Goal: Information Seeking & Learning: Compare options

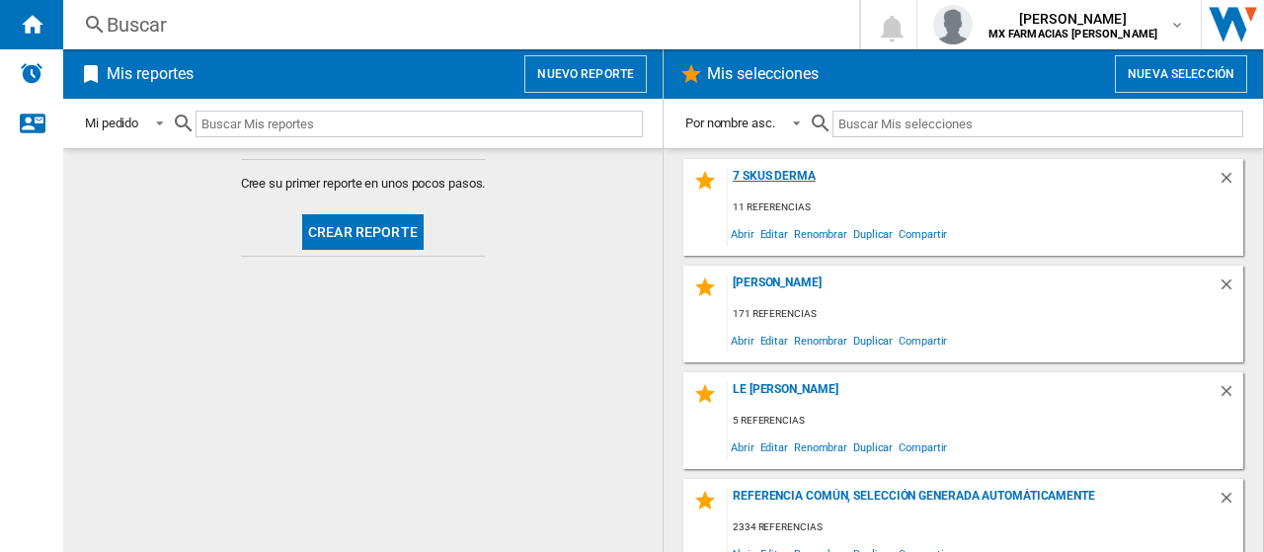
click at [767, 179] on div "7 SKUS DERMA" at bounding box center [973, 182] width 490 height 27
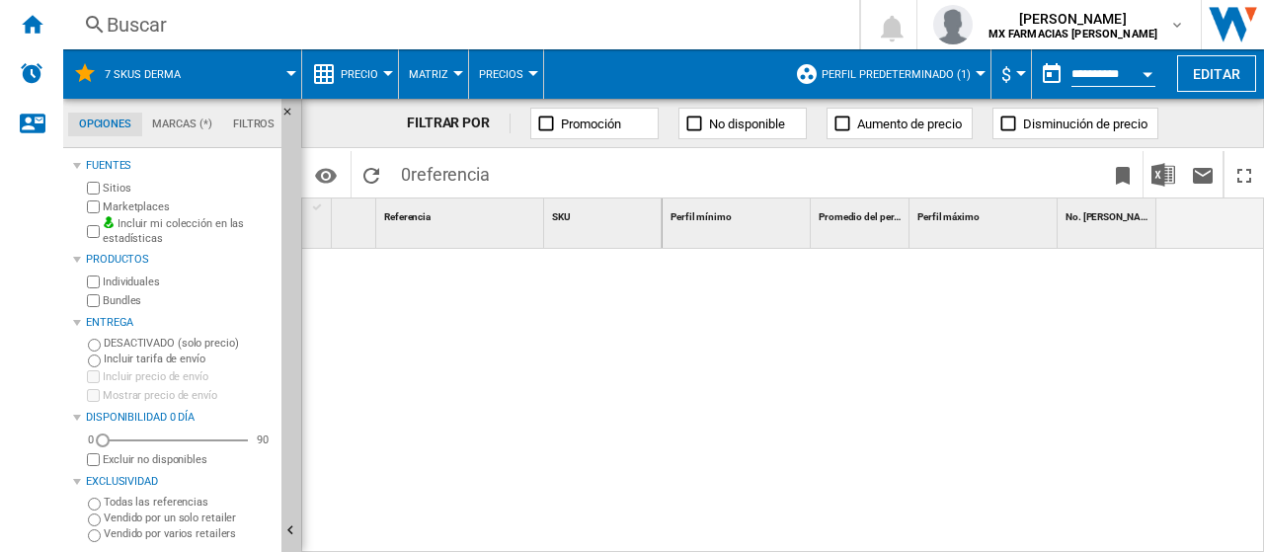
click at [147, 529] on label "Vendido por varios retailers" at bounding box center [189, 533] width 170 height 15
click at [126, 495] on label "Todas las referencias" at bounding box center [189, 502] width 170 height 15
click at [875, 58] on button "Perfil predeterminado (1)" at bounding box center [901, 73] width 159 height 49
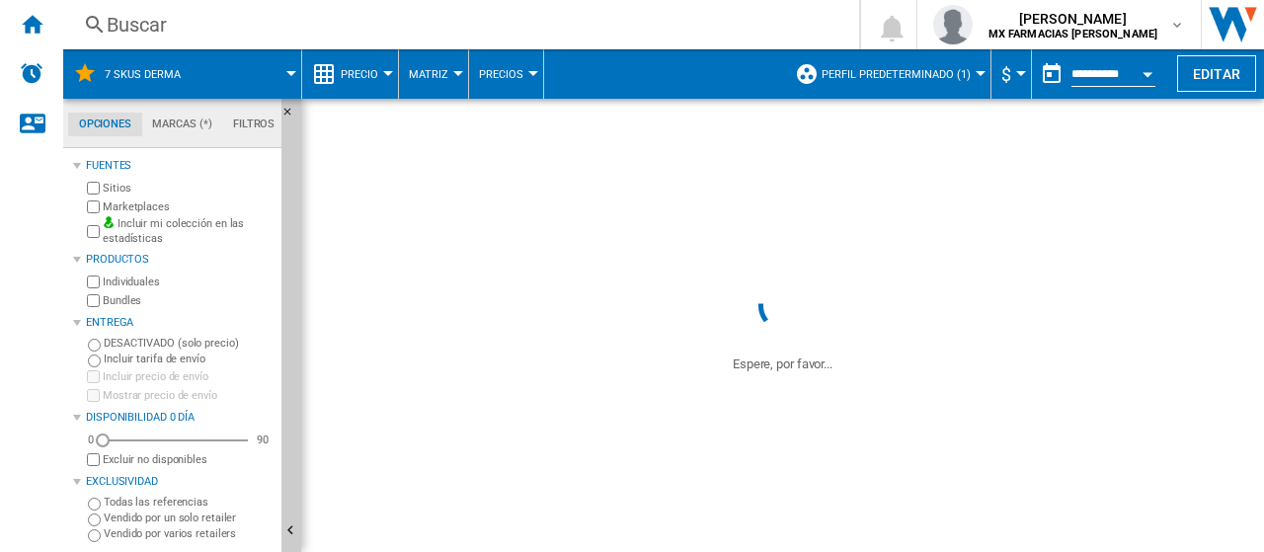
click at [904, 72] on span "Perfil predeterminado (1)" at bounding box center [896, 74] width 149 height 13
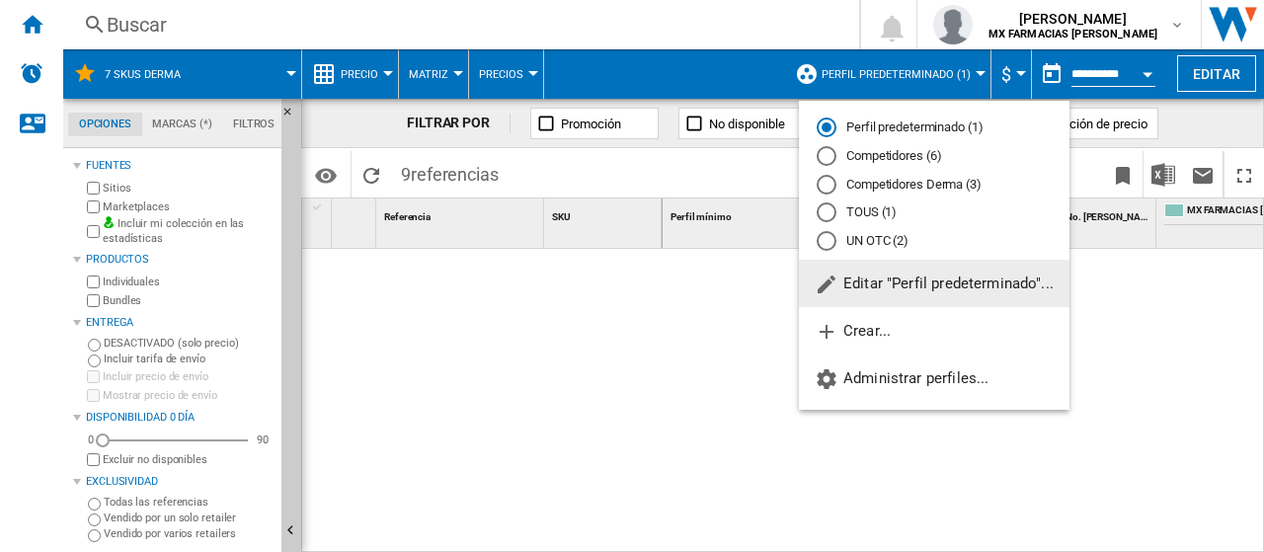
click at [901, 188] on md-radio-button "Competidores Derma (3)" at bounding box center [934, 184] width 235 height 19
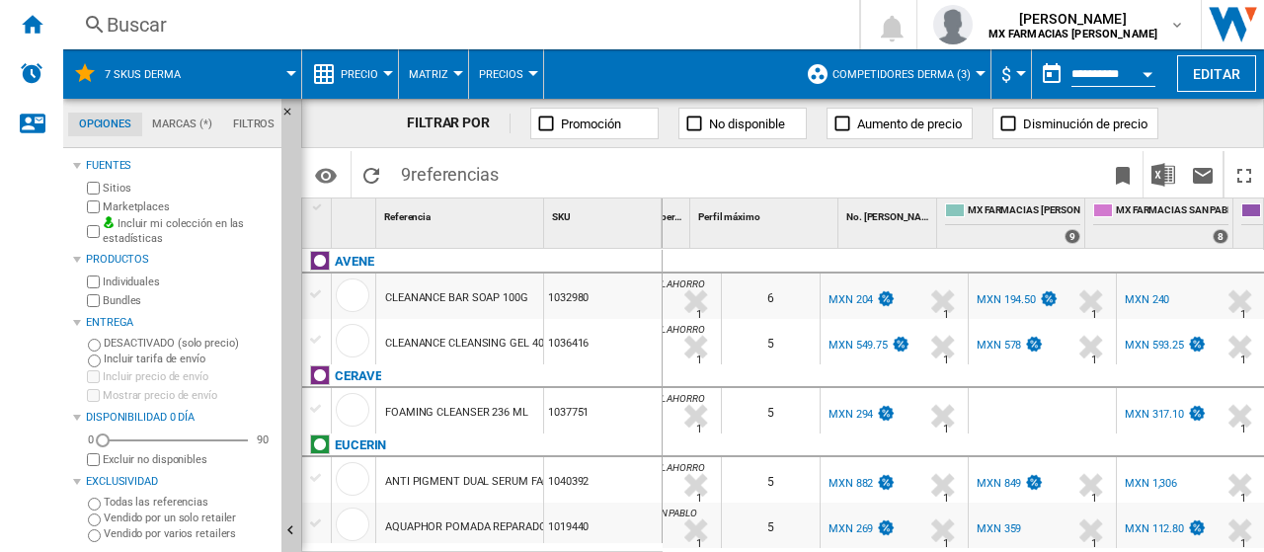
scroll to position [0, 346]
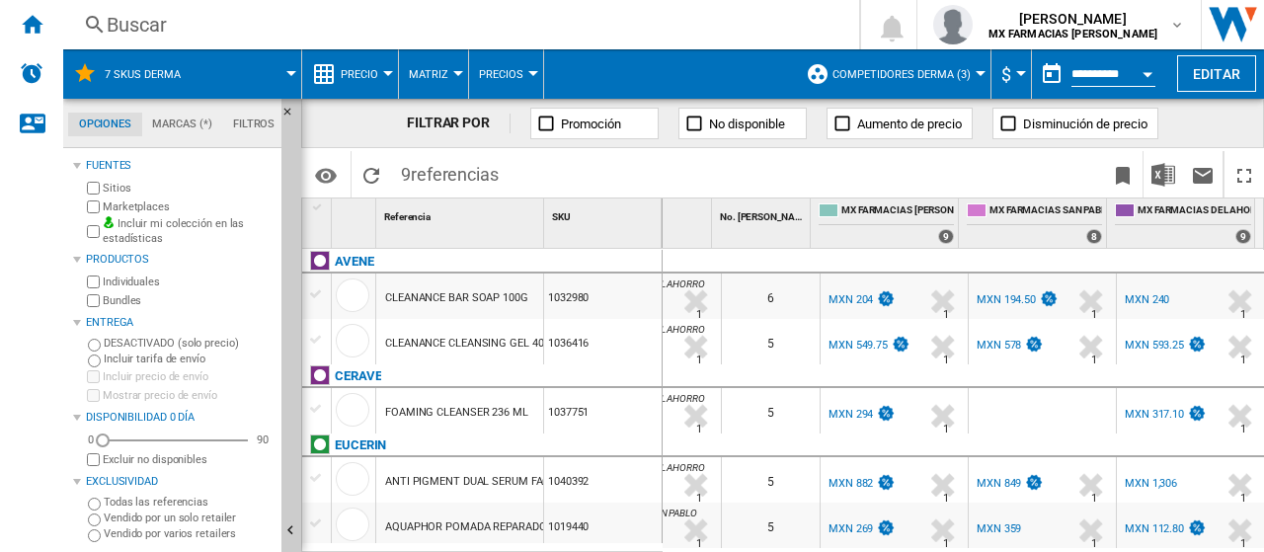
click at [850, 306] on div "MXN 204" at bounding box center [861, 300] width 70 height 20
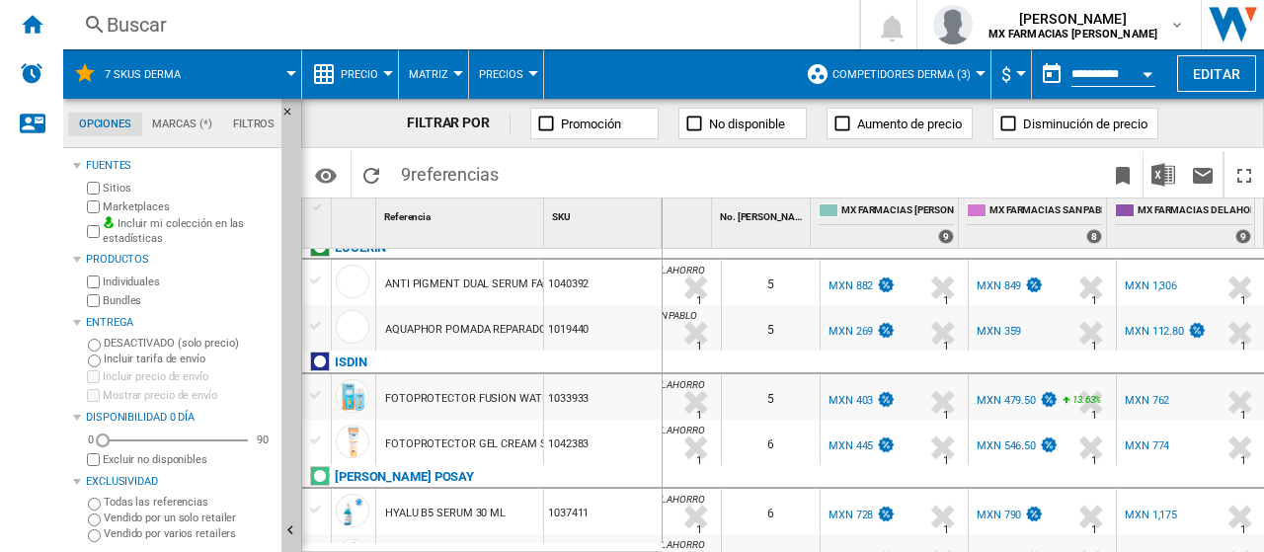
scroll to position [0, 0]
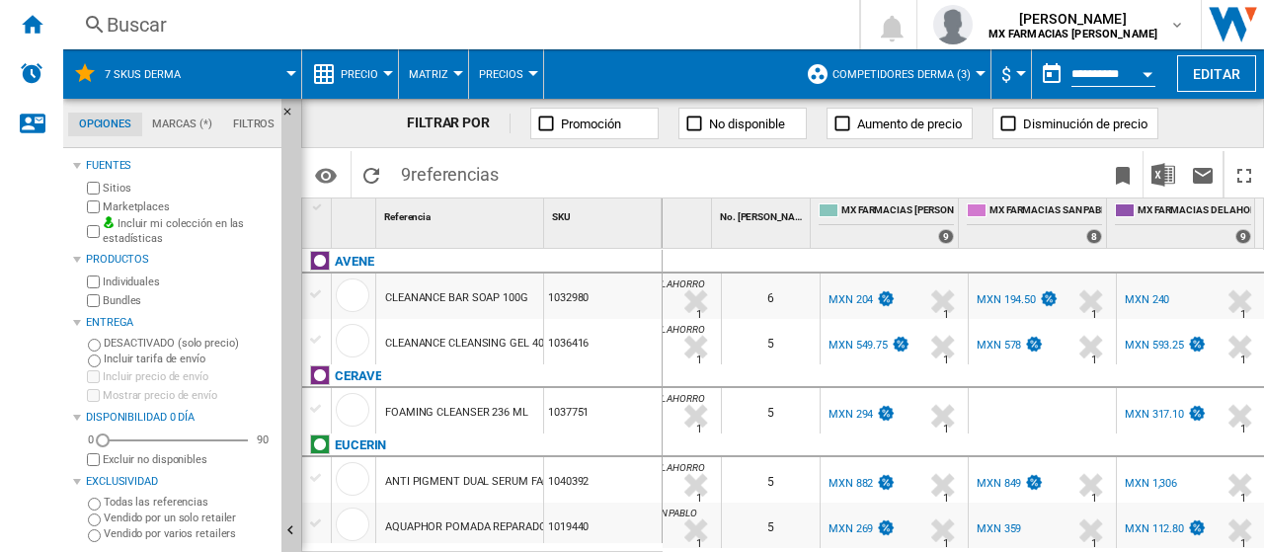
click at [1145, 414] on div "MXN 317.10" at bounding box center [1154, 414] width 59 height 13
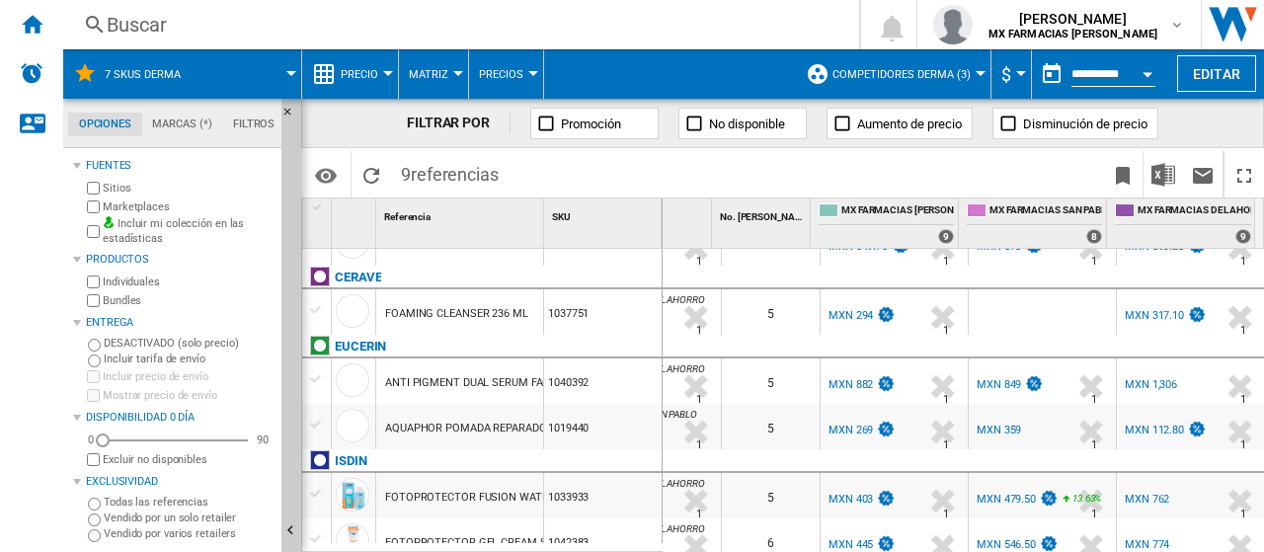
scroll to position [197, 0]
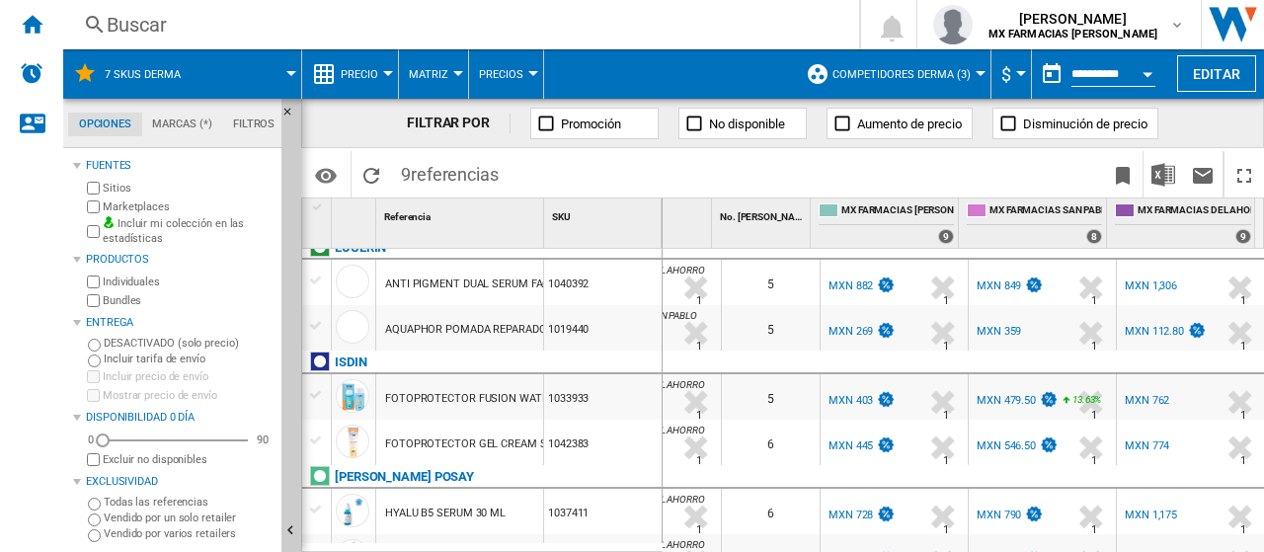
click at [909, 321] on div "MX FARMACIAS [PERSON_NAME]" at bounding box center [894, 316] width 139 height 12
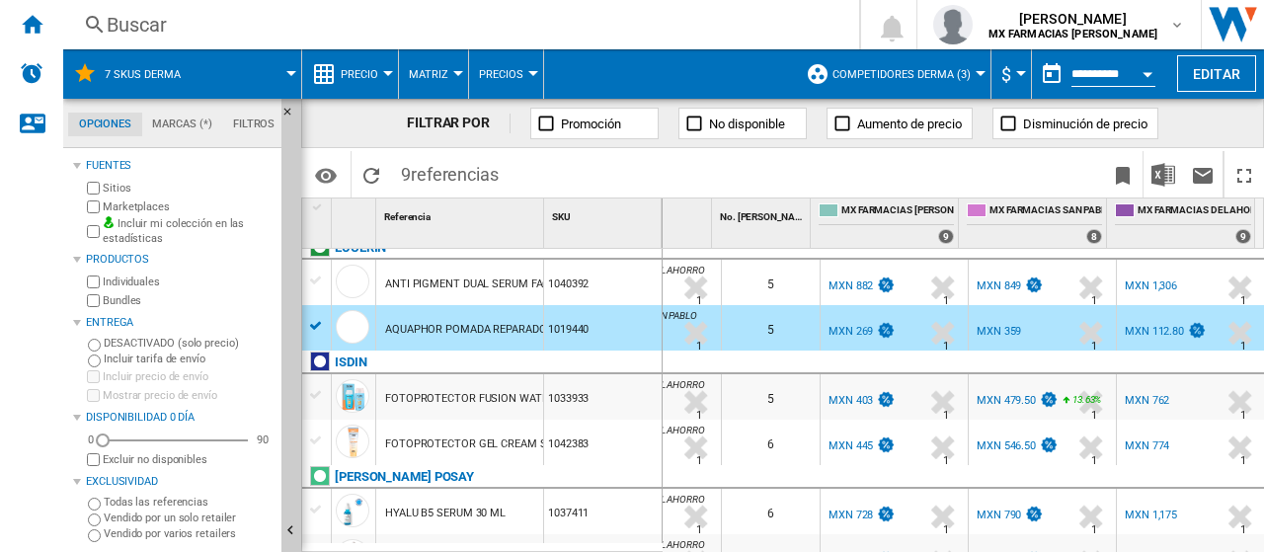
click at [1151, 333] on div "MXN 112.80" at bounding box center [1154, 331] width 59 height 13
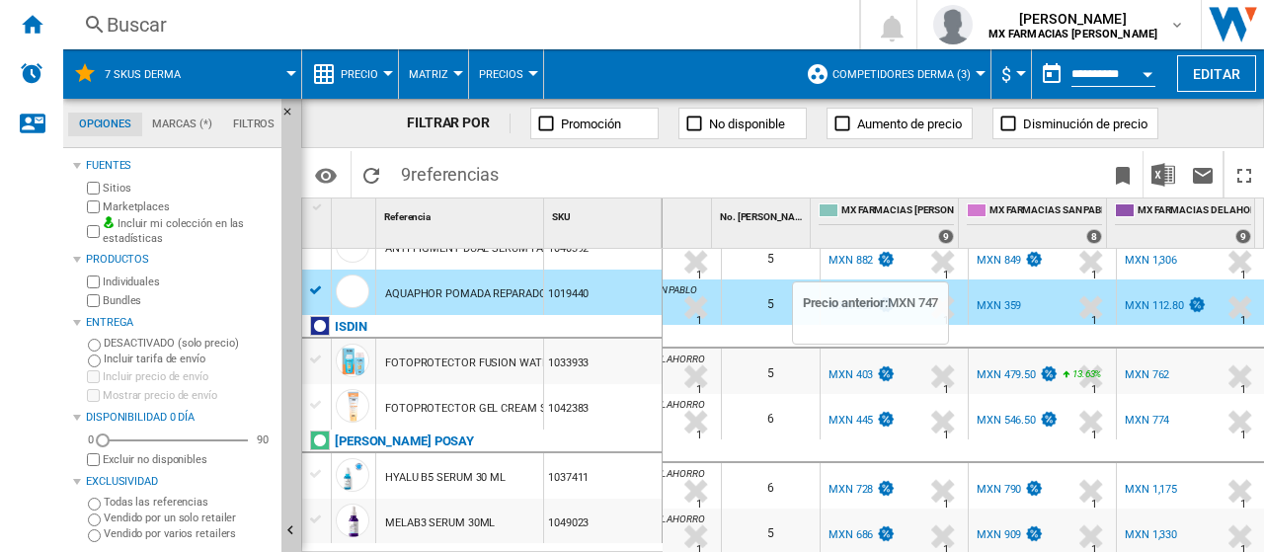
click at [881, 365] on img at bounding box center [886, 373] width 20 height 17
click at [590, 370] on div "1033933" at bounding box center [603, 361] width 118 height 45
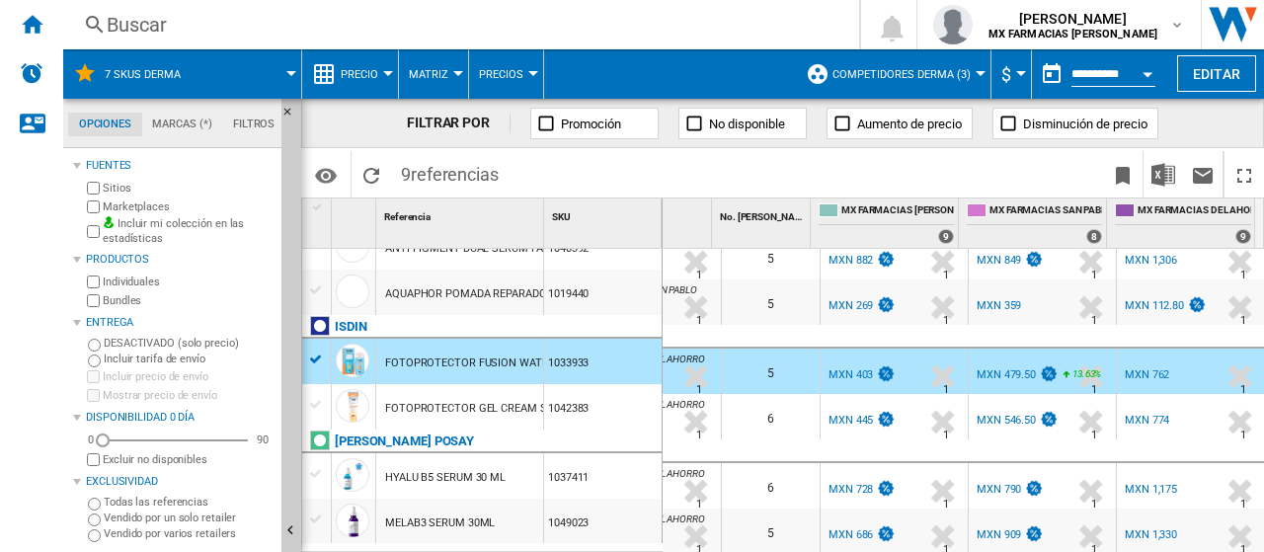
click at [765, 410] on div "6" at bounding box center [771, 416] width 98 height 45
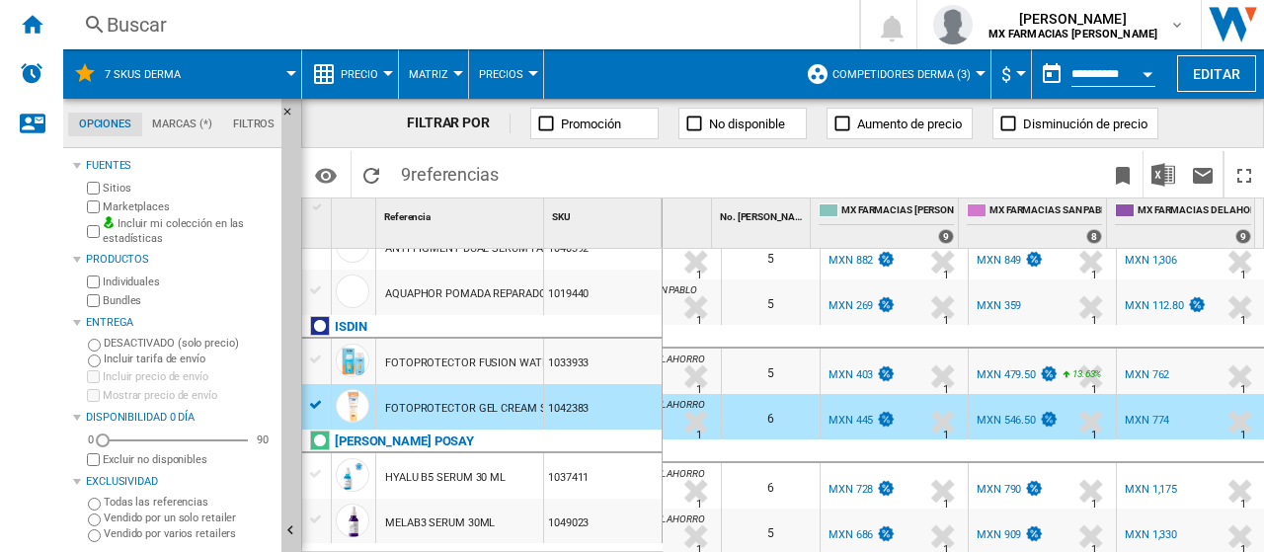
click at [795, 479] on div "6" at bounding box center [771, 485] width 98 height 45
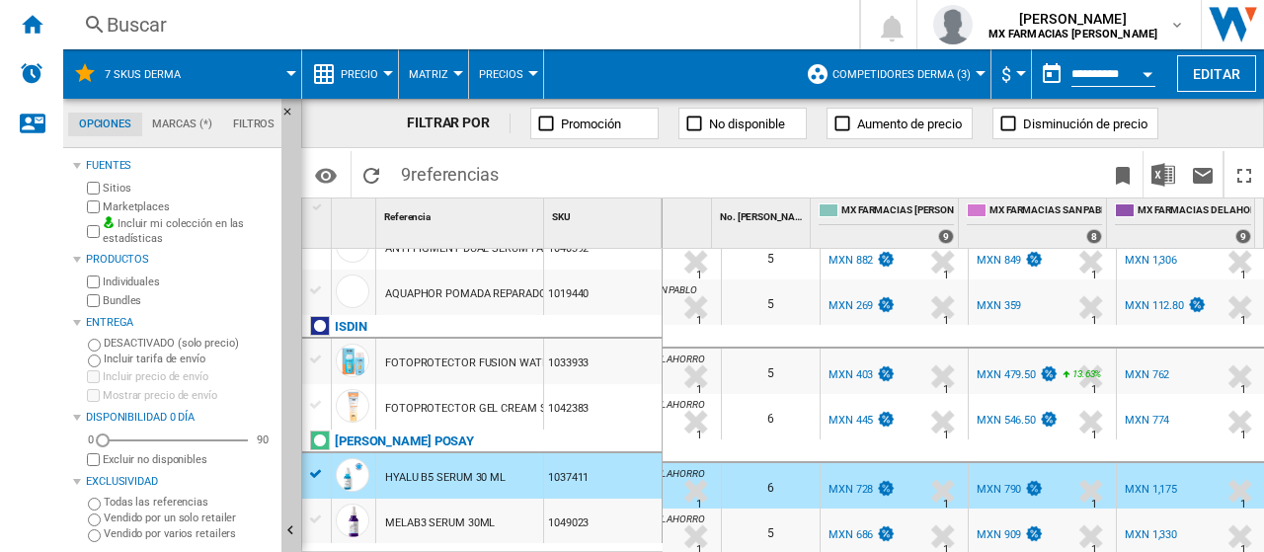
click at [733, 518] on div "5" at bounding box center [771, 531] width 98 height 45
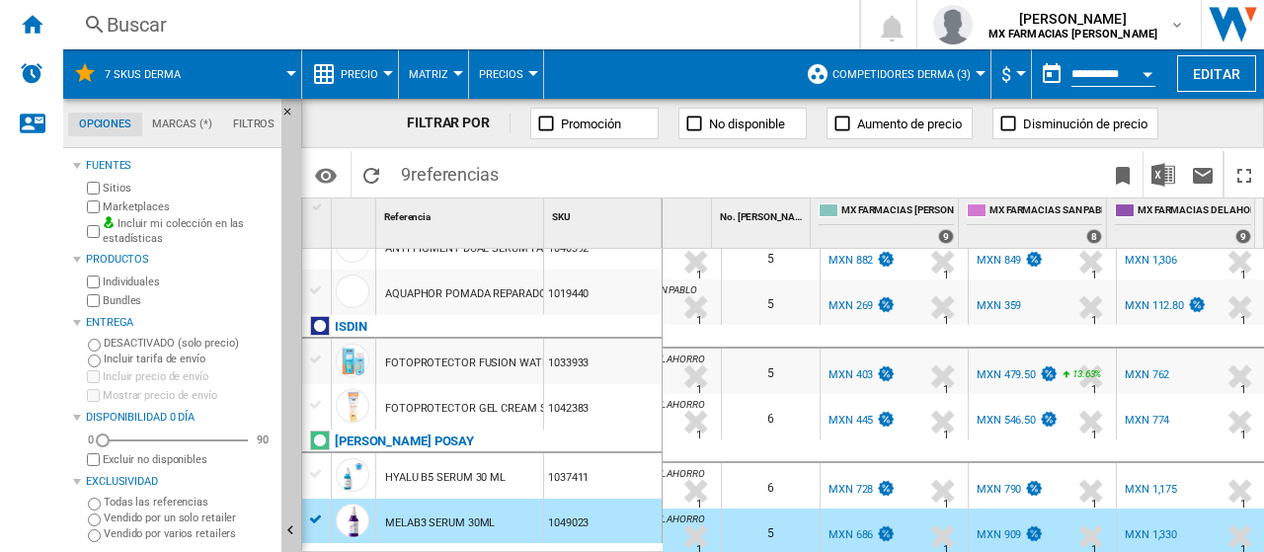
scroll to position [0, 0]
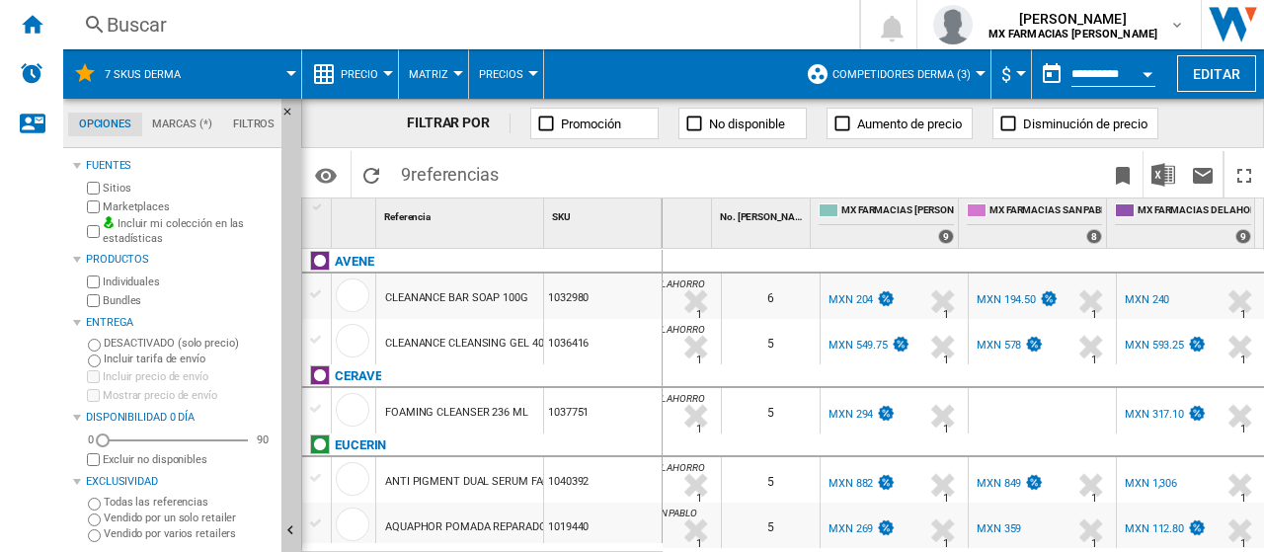
click at [1011, 282] on div "MX FARMACIAS SAN PABLO" at bounding box center [1042, 284] width 139 height 12
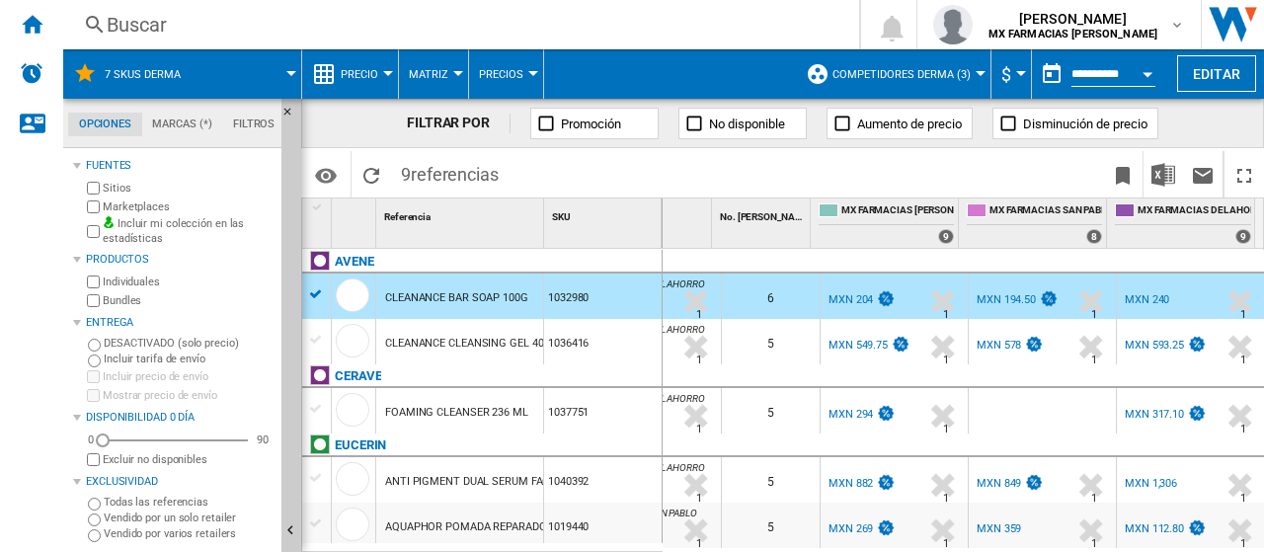
click at [996, 295] on div "MXN 194.50" at bounding box center [1006, 299] width 59 height 13
click at [766, 339] on div "5" at bounding box center [771, 341] width 98 height 45
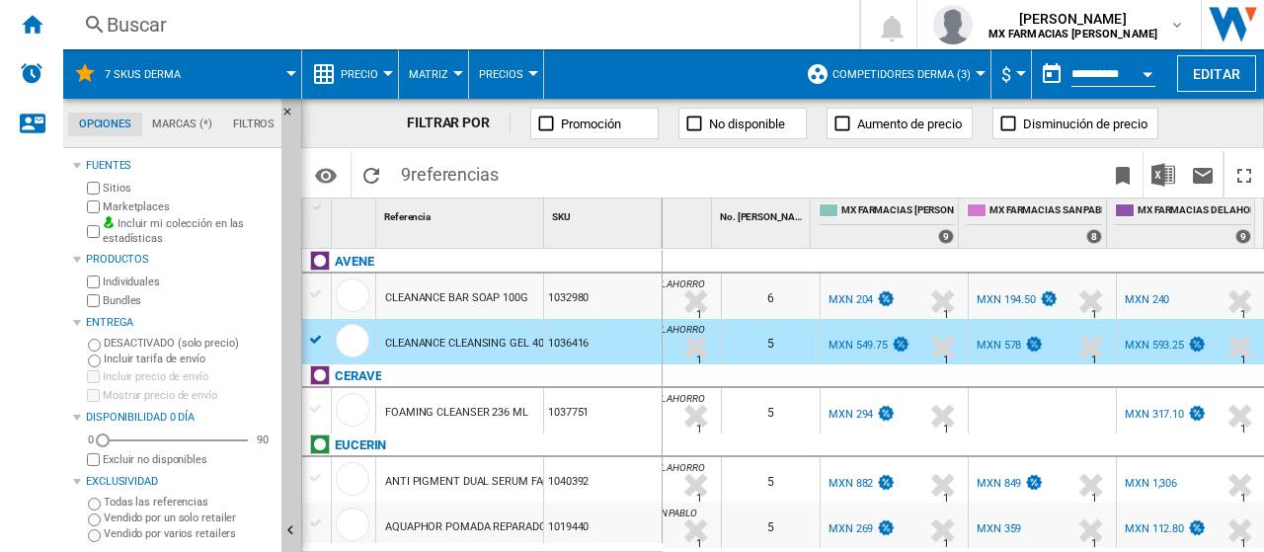
scroll to position [99, 0]
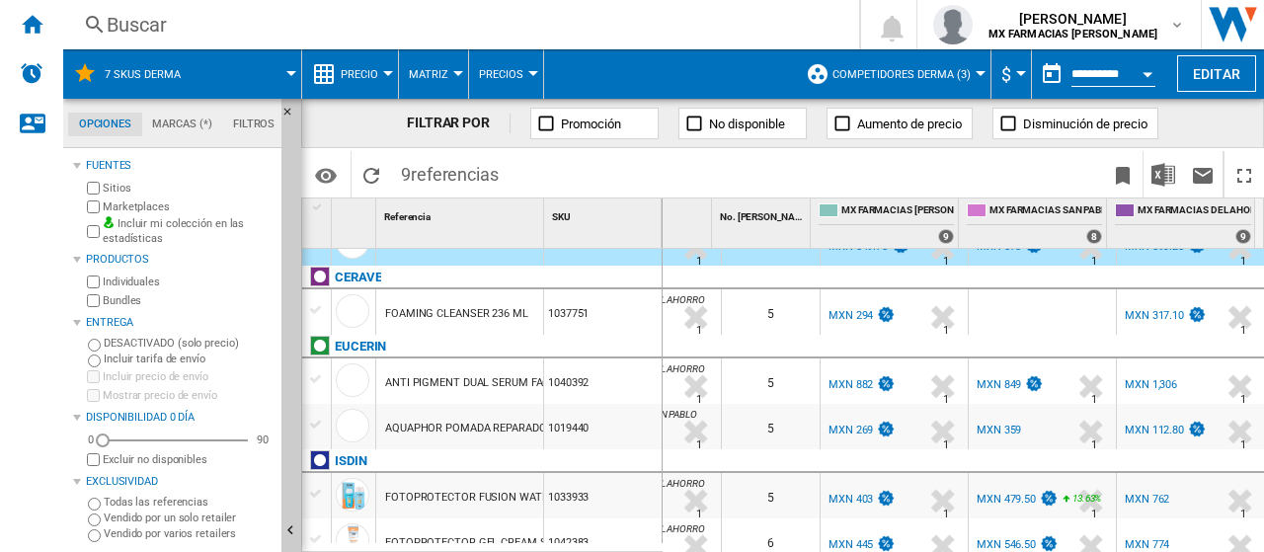
click at [799, 321] on div "5" at bounding box center [771, 311] width 98 height 45
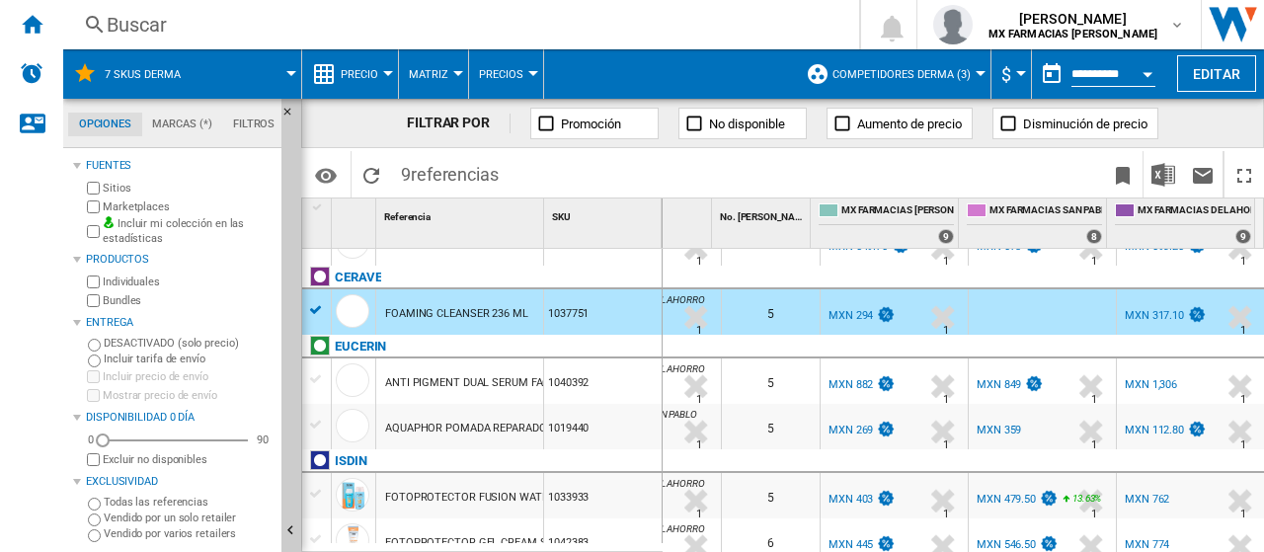
scroll to position [197, 0]
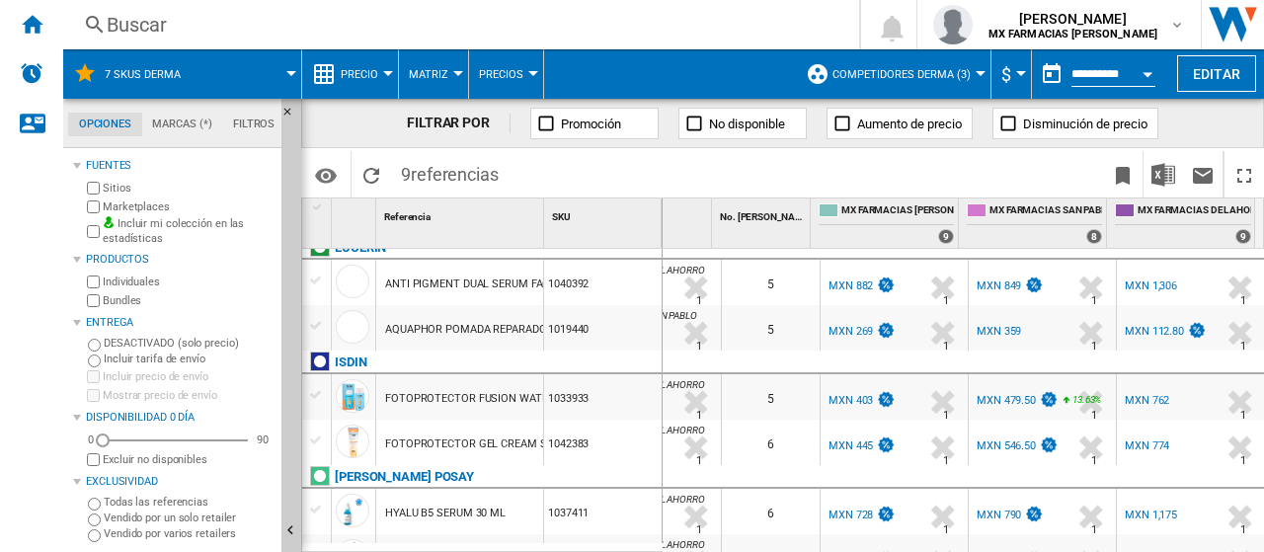
click at [619, 284] on div "1040392" at bounding box center [603, 282] width 118 height 45
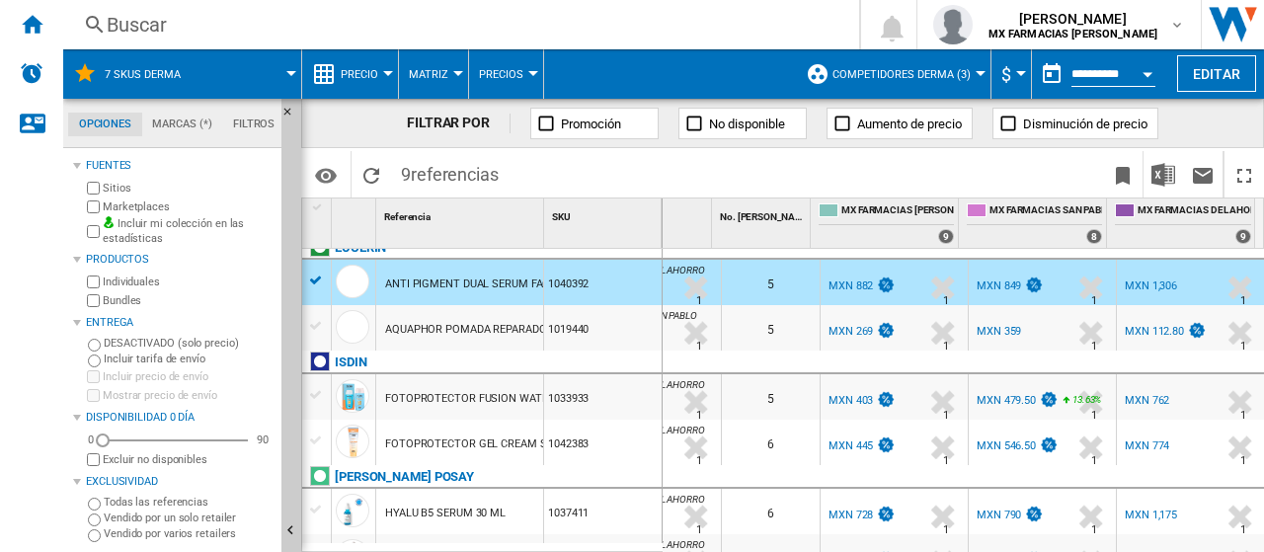
click at [994, 293] on div "MXN 849" at bounding box center [1009, 286] width 70 height 20
click at [634, 325] on div "1019440" at bounding box center [603, 327] width 118 height 45
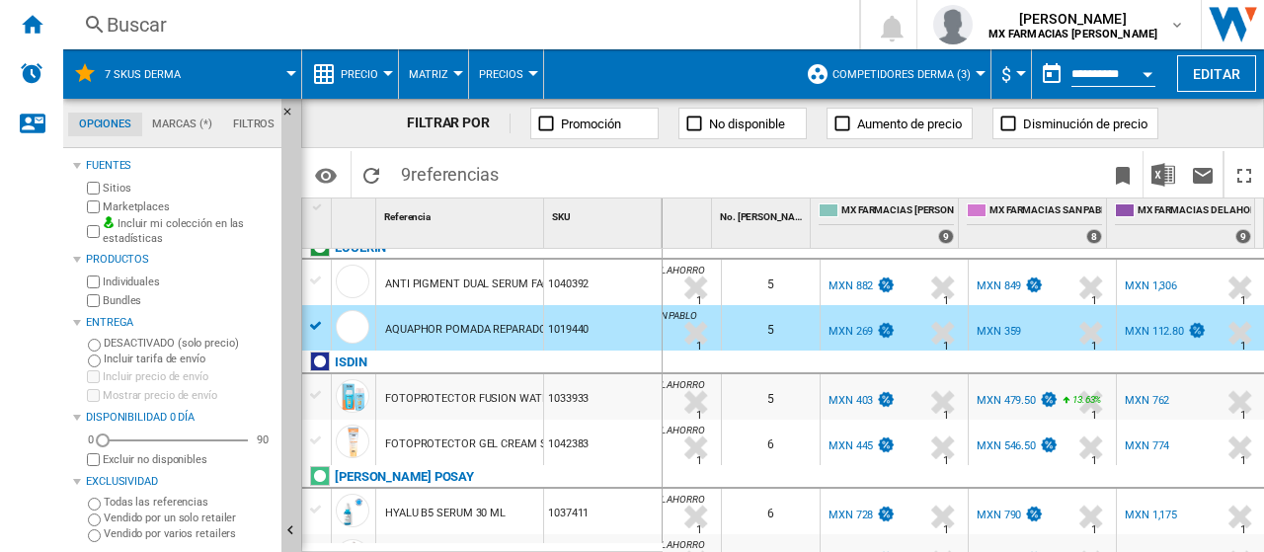
scroll to position [213, 0]
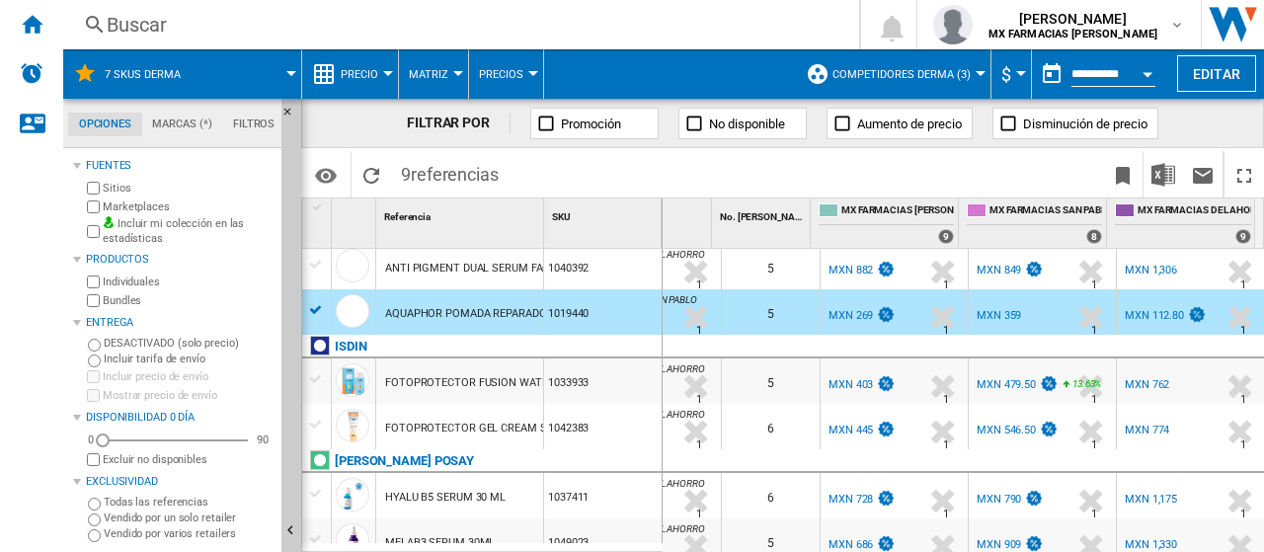
click at [782, 384] on div "5" at bounding box center [771, 380] width 98 height 45
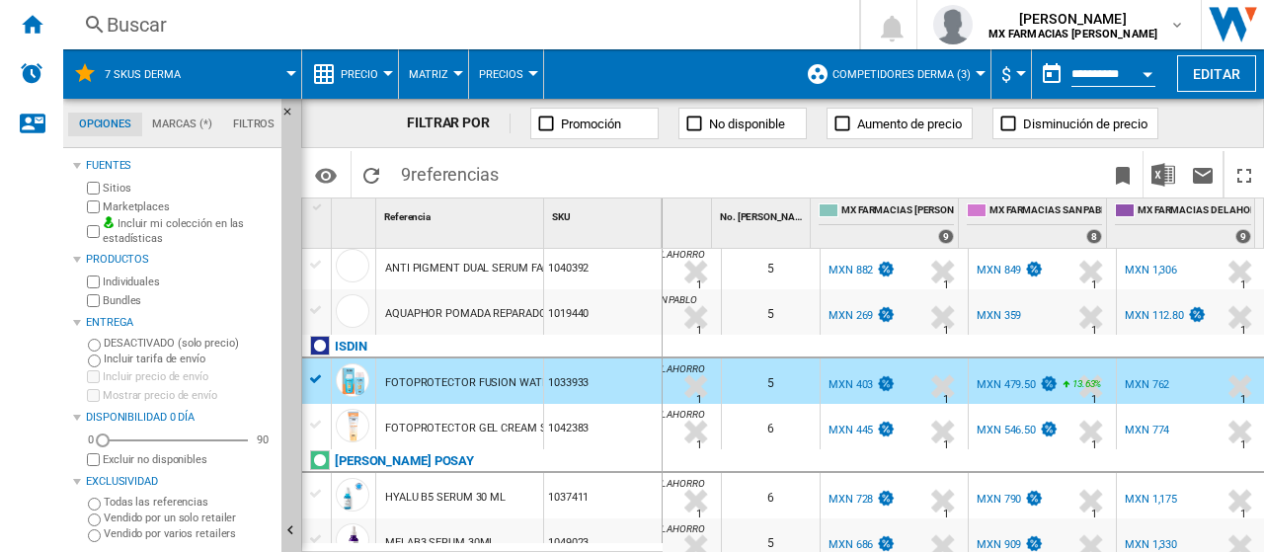
click at [776, 416] on div "6" at bounding box center [771, 426] width 98 height 45
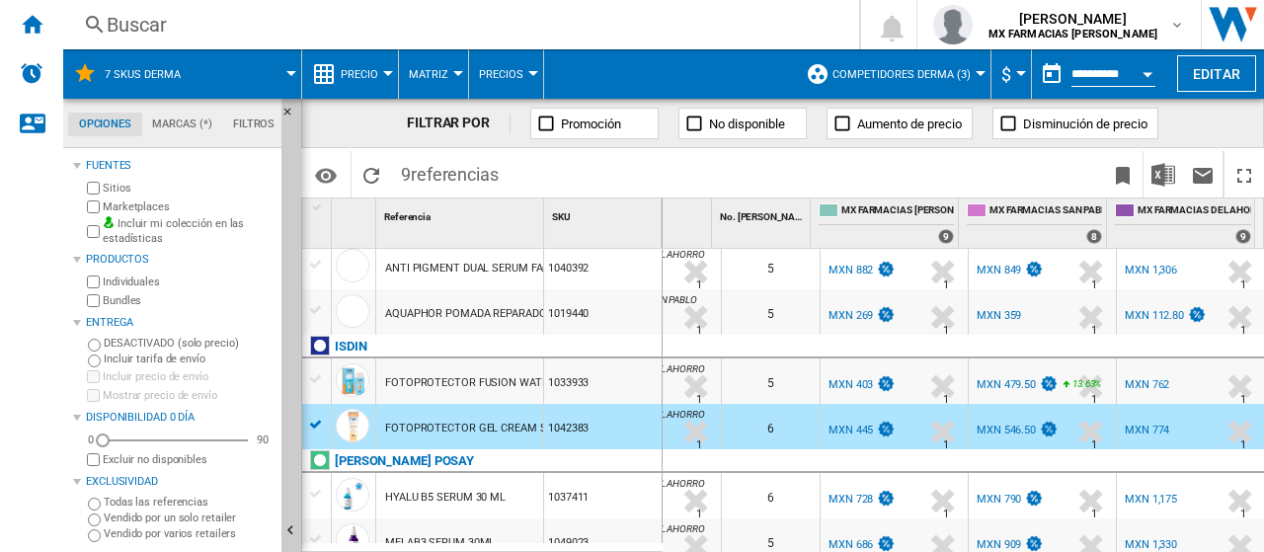
scroll to position [233, 0]
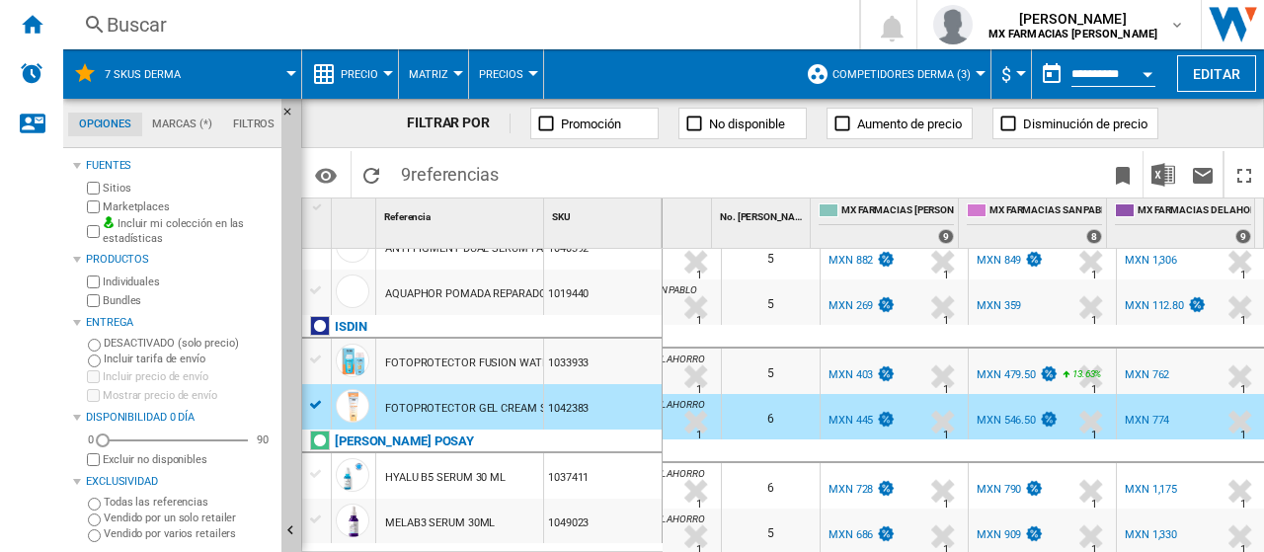
click at [764, 469] on div "6" at bounding box center [771, 485] width 98 height 45
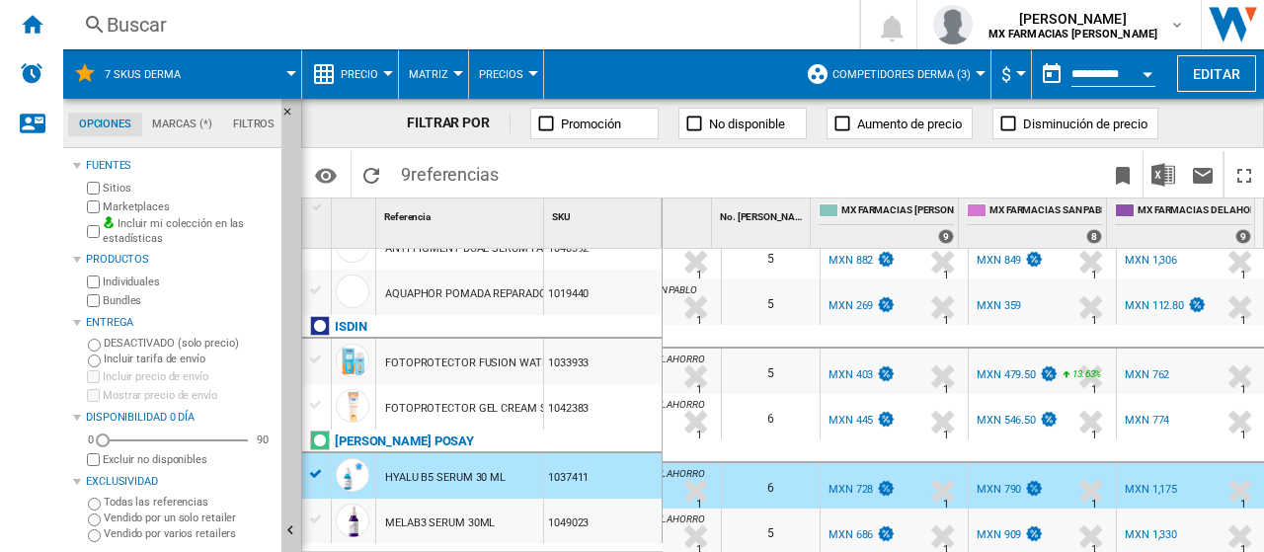
click at [786, 523] on div "5" at bounding box center [771, 531] width 98 height 45
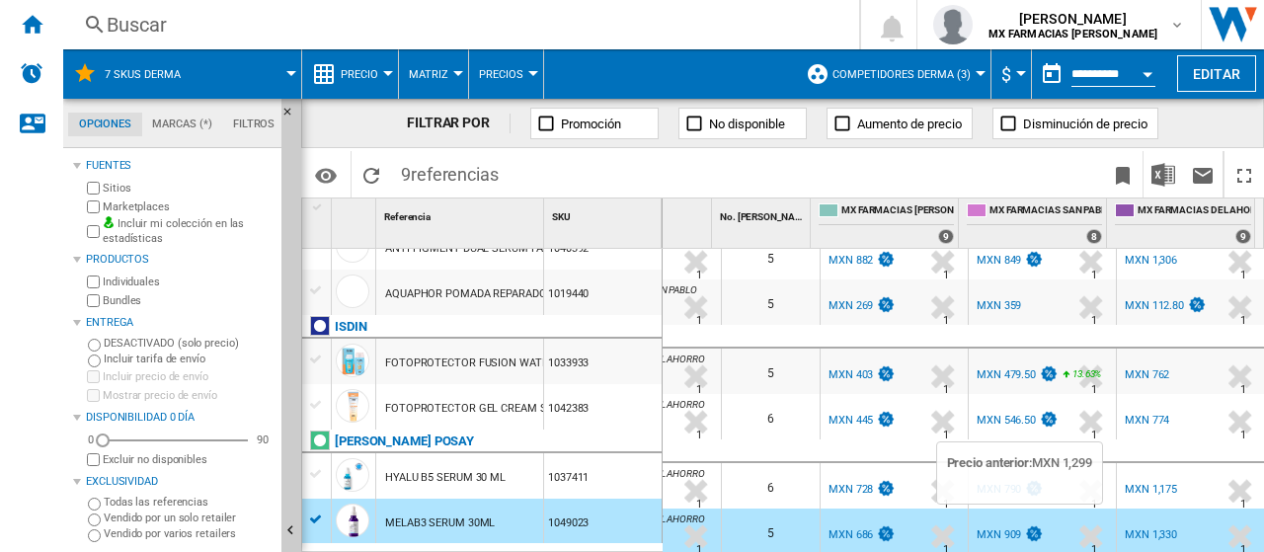
click at [1024, 525] on img at bounding box center [1034, 533] width 20 height 17
click at [1010, 368] on div "MXN 479.50" at bounding box center [1006, 374] width 59 height 13
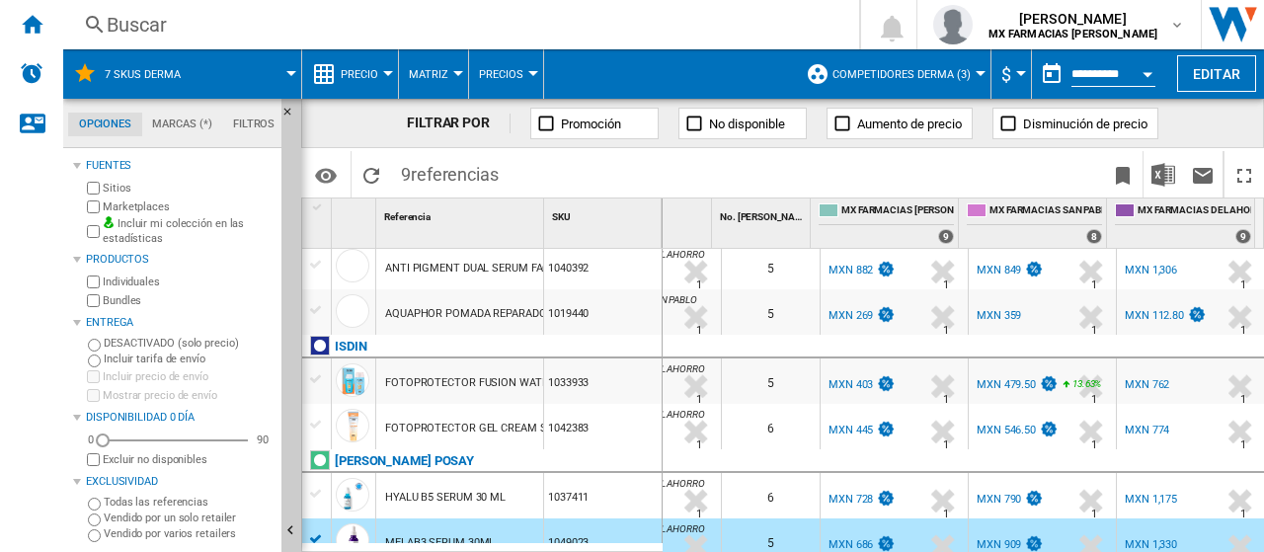
scroll to position [115, 0]
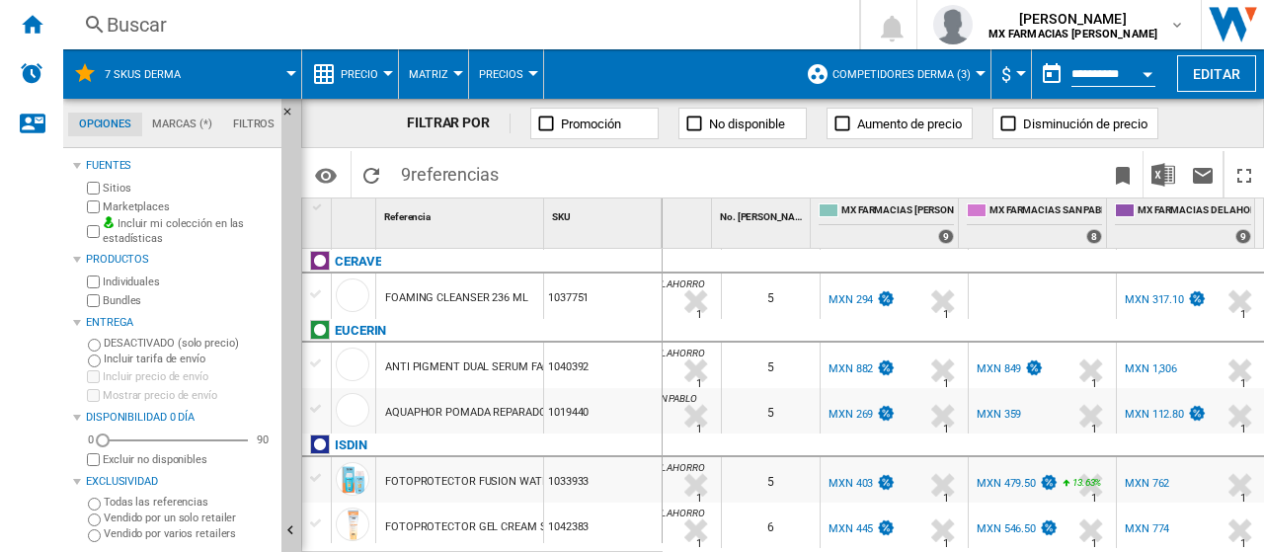
click at [836, 368] on div "MXN 882" at bounding box center [850, 368] width 44 height 13
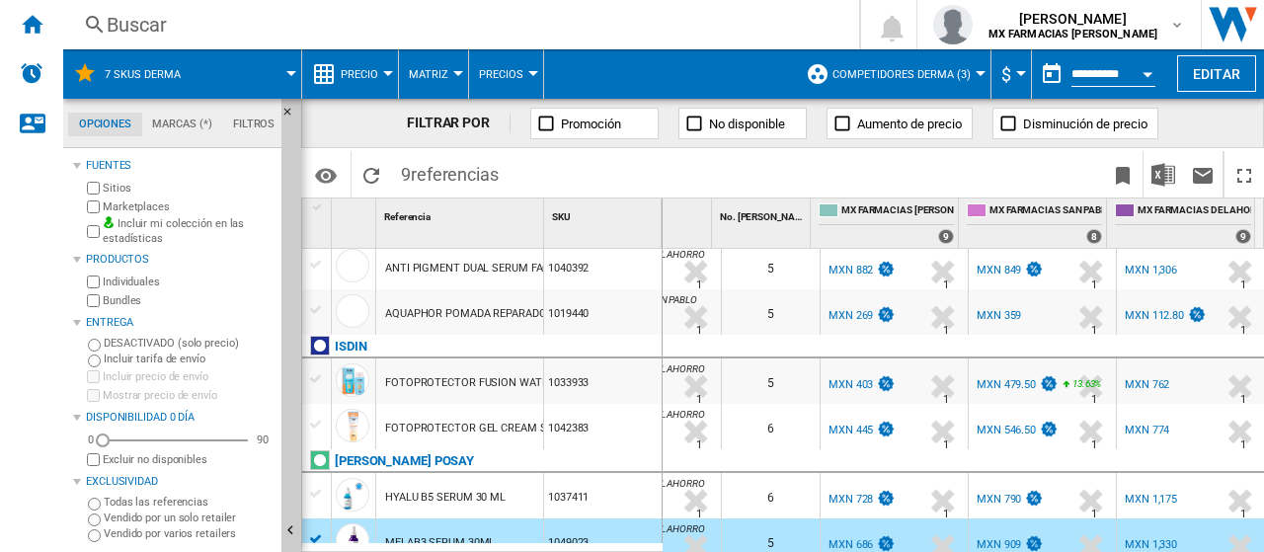
scroll to position [233, 0]
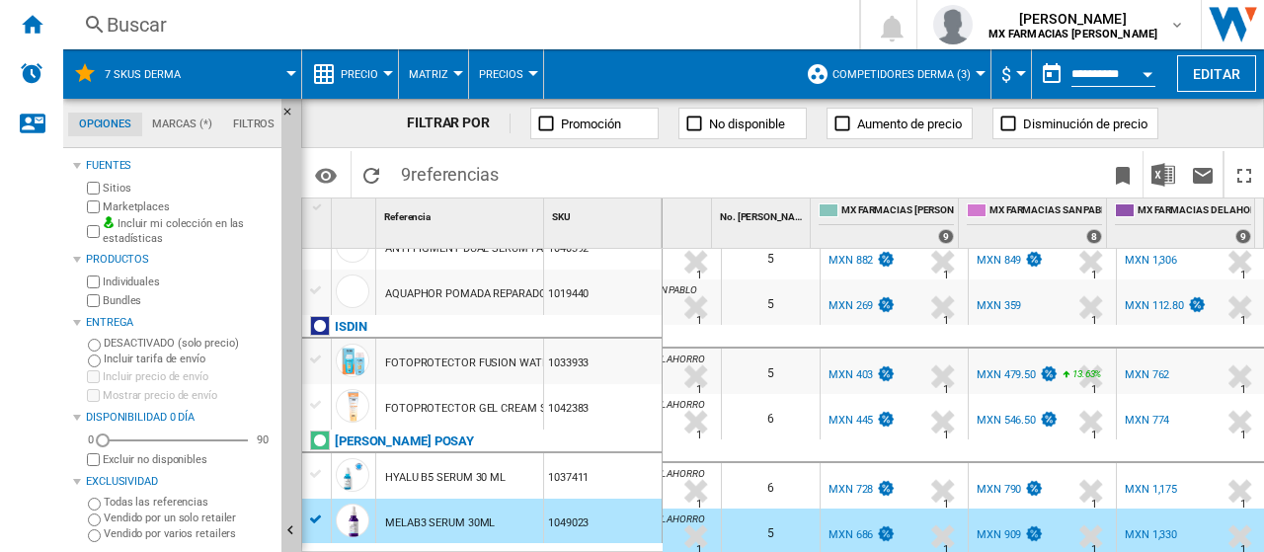
click at [831, 483] on div "MXN 728" at bounding box center [850, 489] width 44 height 13
click at [843, 418] on div "MXN 445" at bounding box center [861, 421] width 70 height 20
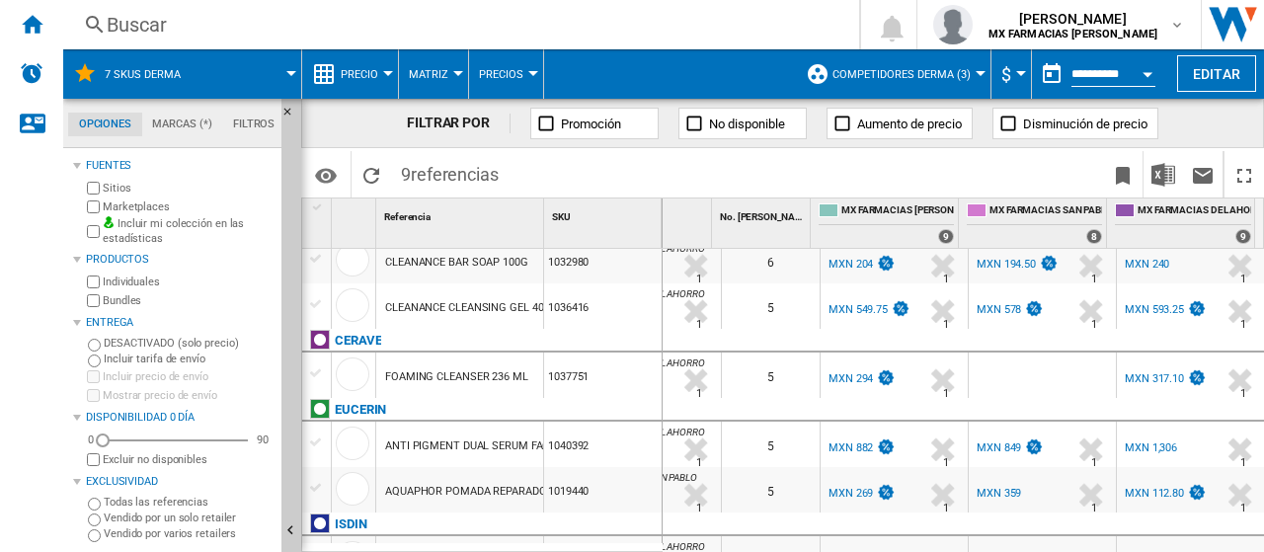
scroll to position [0, 0]
